Goal: Check status: Check status

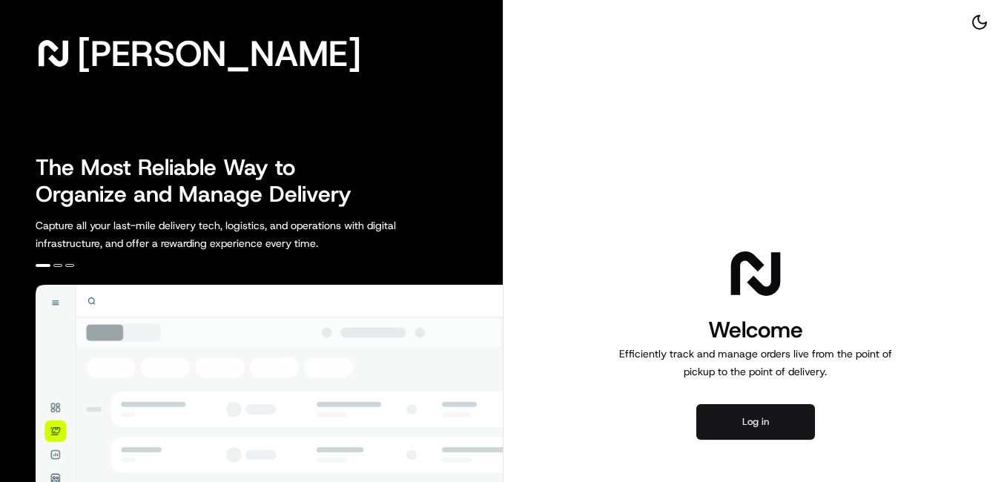
click at [732, 427] on button "Log in" at bounding box center [755, 422] width 119 height 36
